Goal: Information Seeking & Learning: Find specific fact

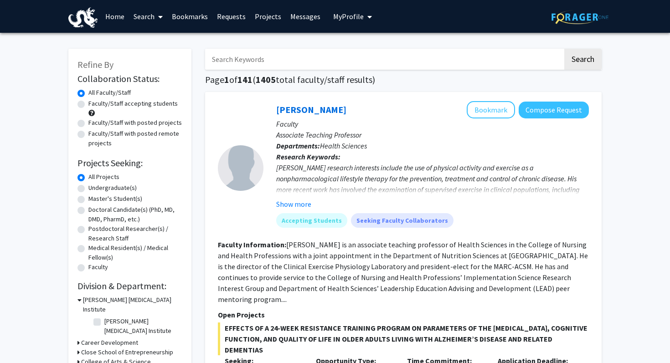
click at [261, 58] on input "Search Keywords" at bounding box center [384, 59] width 358 height 21
type input "elefant"
click at [565, 49] on button "Search" at bounding box center [583, 59] width 37 height 21
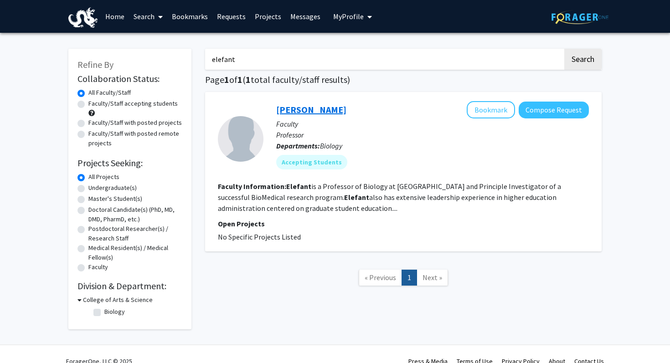
click at [313, 114] on link "[PERSON_NAME]" at bounding box center [311, 109] width 70 height 11
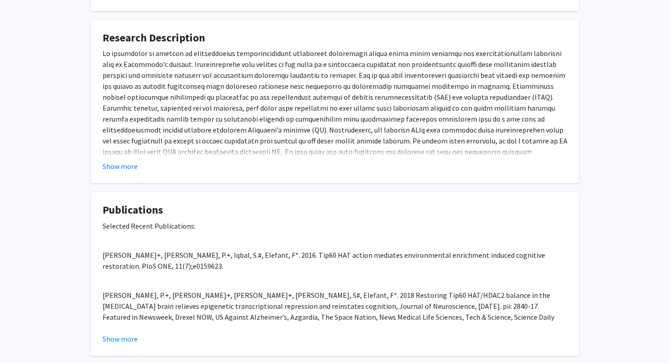
scroll to position [383, 0]
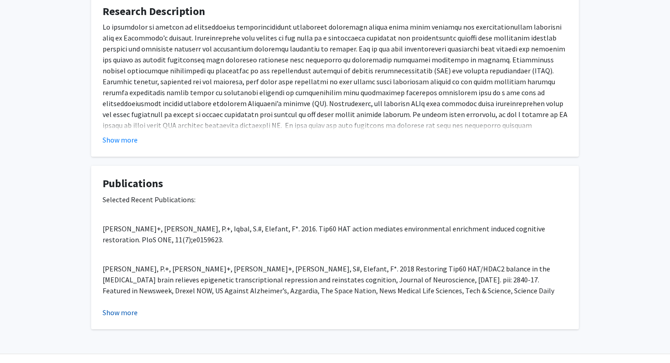
click at [132, 310] on button "Show more" at bounding box center [120, 312] width 35 height 11
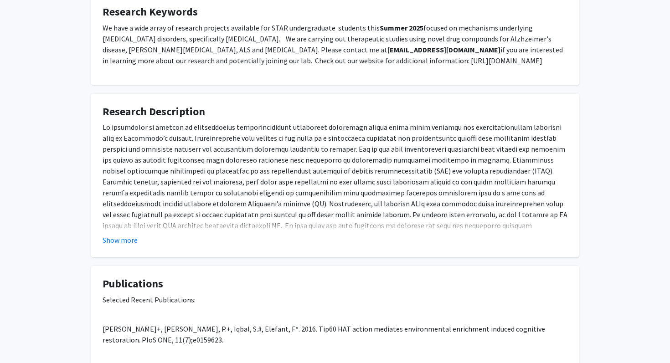
scroll to position [283, 0]
click at [129, 239] on button "Show more" at bounding box center [120, 239] width 35 height 11
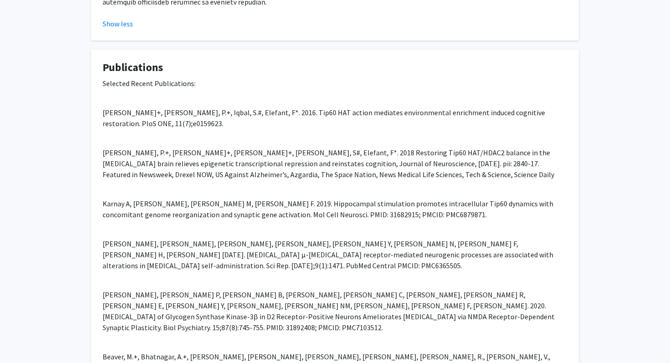
scroll to position [0, 0]
